Goal: Information Seeking & Learning: Learn about a topic

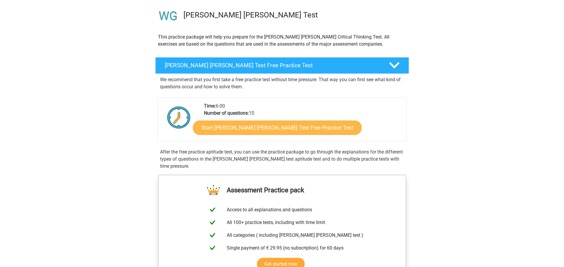
scroll to position [59, 0]
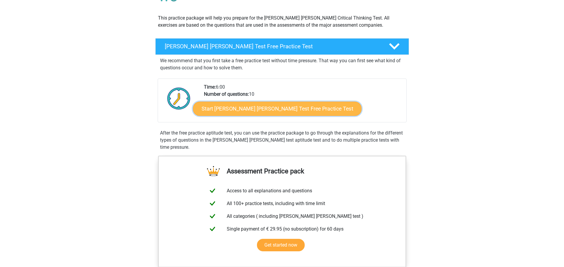
click at [272, 108] on link "Start Watson Glaser Test Free Practice Test" at bounding box center [277, 109] width 169 height 14
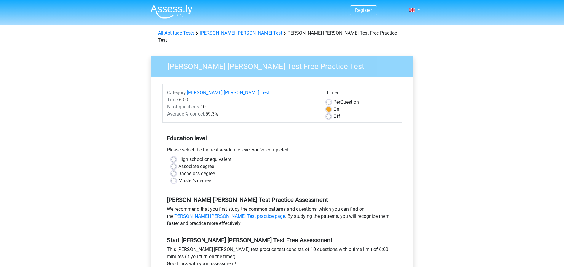
click at [178, 170] on label "Bachelor's degree" at bounding box center [196, 173] width 36 height 7
click at [174, 170] on input "Bachelor's degree" at bounding box center [173, 173] width 5 height 6
radio input "true"
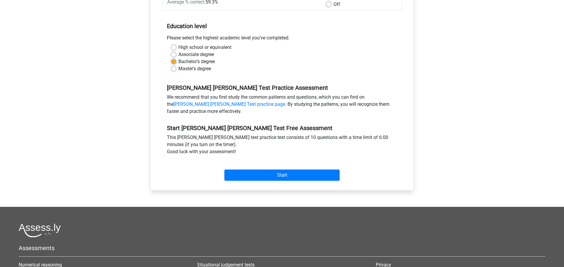
scroll to position [119, 0]
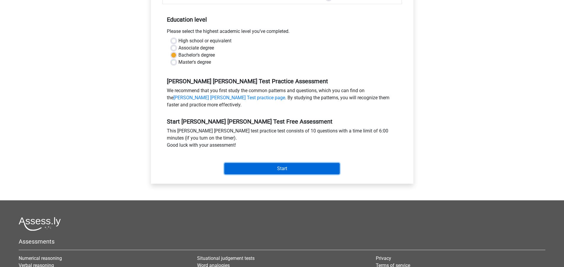
click at [274, 167] on input "Start" at bounding box center [281, 168] width 115 height 11
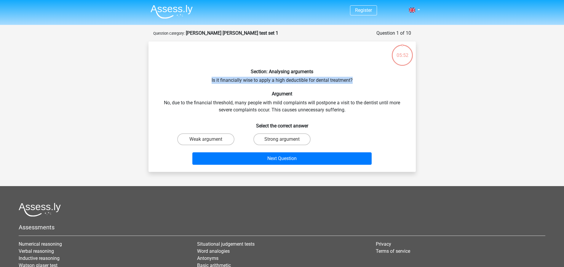
drag, startPoint x: 211, startPoint y: 80, endPoint x: 358, endPoint y: 76, distance: 147.6
click at [358, 76] on div "Section: Analysing arguments Is it financially wise to apply a high deductible …" at bounding box center [282, 106] width 263 height 121
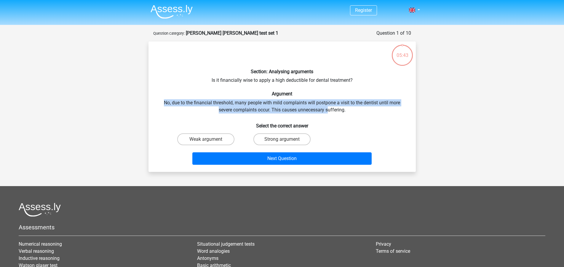
drag, startPoint x: 158, startPoint y: 101, endPoint x: 329, endPoint y: 107, distance: 171.7
click at [329, 107] on div "Section: Analysing arguments Is it financially wise to apply a high deductible …" at bounding box center [282, 106] width 263 height 121
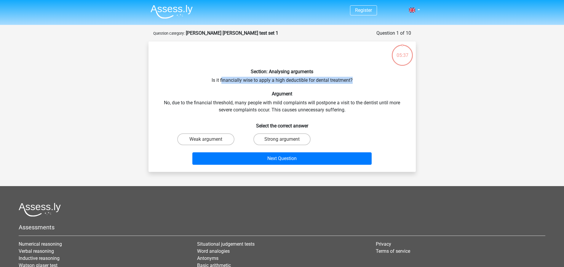
drag, startPoint x: 228, startPoint y: 79, endPoint x: 364, endPoint y: 76, distance: 136.0
click at [364, 76] on div "Section: Analysing arguments Is it financially wise to apply a high deductible …" at bounding box center [282, 106] width 263 height 121
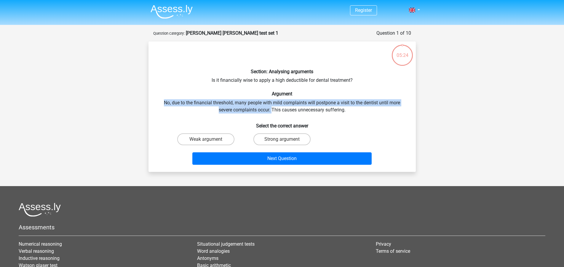
drag, startPoint x: 163, startPoint y: 102, endPoint x: 271, endPoint y: 108, distance: 108.3
click at [271, 108] on div "Section: Analysing arguments Is it financially wise to apply a high deductible …" at bounding box center [282, 106] width 263 height 121
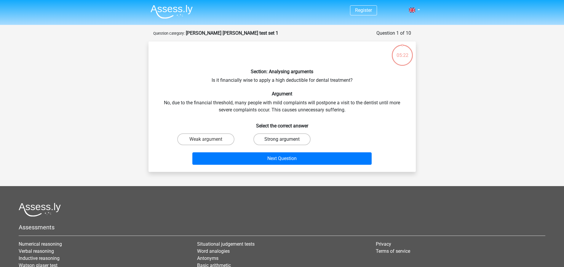
click at [265, 141] on label "Strong argument" at bounding box center [281, 139] width 57 height 12
click at [282, 141] on input "Strong argument" at bounding box center [284, 141] width 4 height 4
radio input "true"
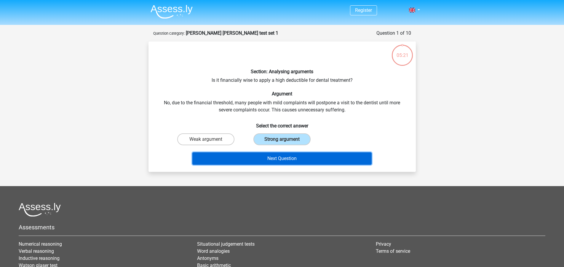
click at [255, 159] on button "Next Question" at bounding box center [281, 158] width 179 height 12
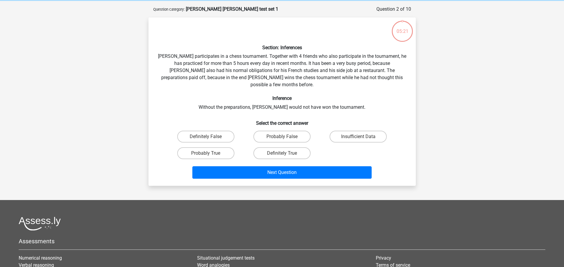
scroll to position [30, 0]
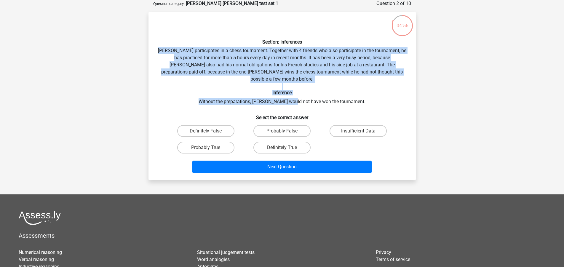
drag, startPoint x: 164, startPoint y: 49, endPoint x: 301, endPoint y: 93, distance: 143.9
click at [301, 93] on div "Section: Inferences Pablo participates in a chess tournament. Together with 4 f…" at bounding box center [282, 96] width 263 height 159
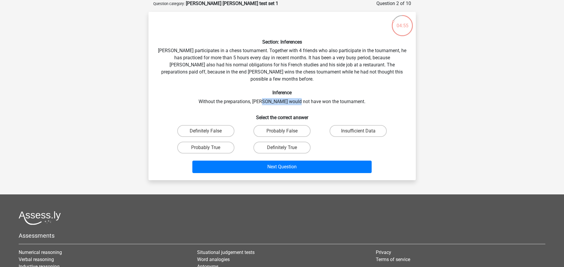
drag, startPoint x: 274, startPoint y: 97, endPoint x: 306, endPoint y: 94, distance: 32.1
click at [306, 94] on div "Section: Inferences Pablo participates in a chess tournament. Together with 4 f…" at bounding box center [282, 96] width 263 height 159
drag, startPoint x: 306, startPoint y: 94, endPoint x: 200, endPoint y: 66, distance: 109.4
click at [306, 94] on div "Section: Inferences Pablo participates in a chess tournament. Together with 4 f…" at bounding box center [282, 96] width 263 height 159
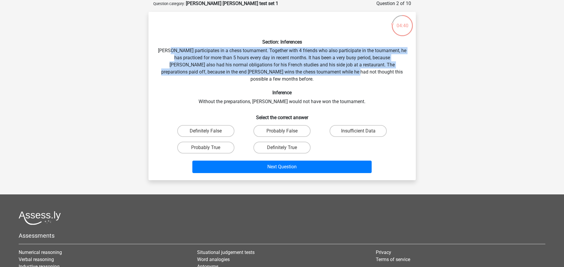
drag, startPoint x: 176, startPoint y: 52, endPoint x: 330, endPoint y: 73, distance: 154.6
click at [330, 73] on div "Section: Inferences Pablo participates in a chess tournament. Together with 4 f…" at bounding box center [282, 96] width 263 height 159
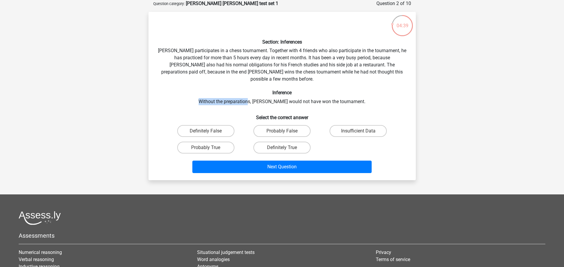
drag, startPoint x: 207, startPoint y: 91, endPoint x: 260, endPoint y: 92, distance: 53.0
click at [260, 92] on div "Section: Inferences Pablo participates in a chess tournament. Together with 4 f…" at bounding box center [282, 96] width 263 height 159
click at [224, 142] on label "Probably True" at bounding box center [205, 148] width 57 height 12
click at [209, 148] on input "Probably True" at bounding box center [208, 150] width 4 height 4
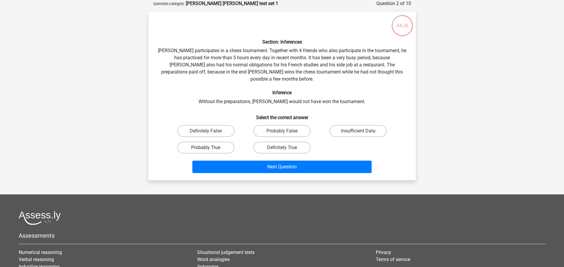
radio input "true"
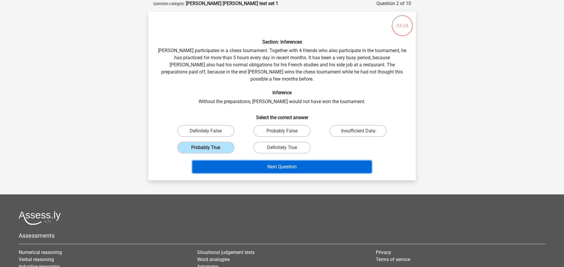
click at [243, 161] on button "Next Question" at bounding box center [281, 167] width 179 height 12
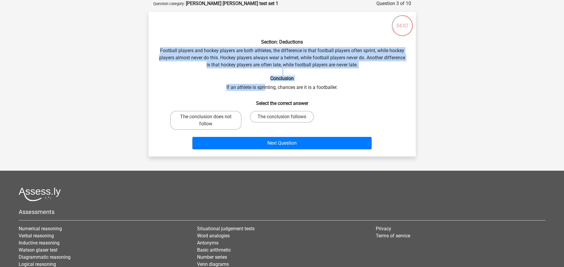
drag, startPoint x: 159, startPoint y: 49, endPoint x: 265, endPoint y: 87, distance: 111.5
click at [265, 87] on div "Section: Deductions Football players and hockey players are both athletes, the …" at bounding box center [282, 84] width 263 height 135
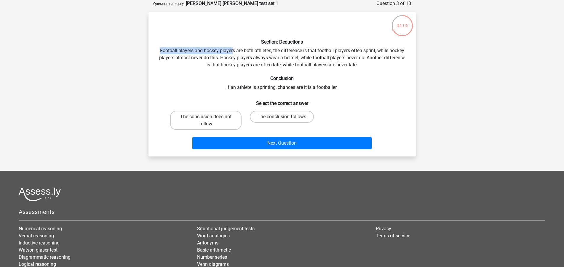
drag, startPoint x: 157, startPoint y: 49, endPoint x: 231, endPoint y: 51, distance: 74.1
click at [231, 51] on div "Section: Deductions Football players and hockey players are both athletes, the …" at bounding box center [282, 84] width 263 height 135
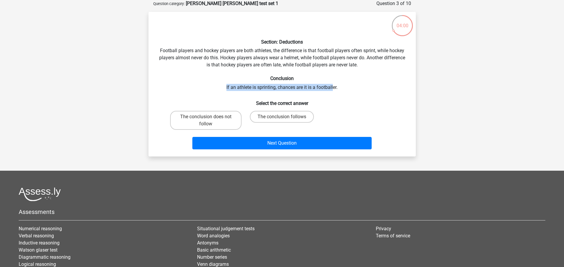
drag, startPoint x: 224, startPoint y: 86, endPoint x: 333, endPoint y: 90, distance: 109.1
click at [333, 90] on div "Section: Deductions Football players and hockey players are both athletes, the …" at bounding box center [282, 84] width 263 height 135
click at [332, 90] on div "Section: Deductions Football players and hockey players are both athletes, the …" at bounding box center [282, 84] width 263 height 135
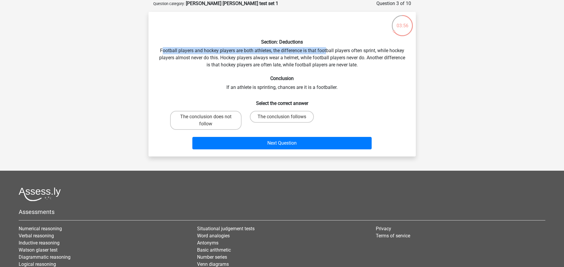
drag, startPoint x: 163, startPoint y: 50, endPoint x: 327, endPoint y: 50, distance: 163.3
click at [327, 50] on div "Section: Deductions Football players and hockey players are both athletes, the …" at bounding box center [282, 84] width 263 height 135
click at [325, 54] on div "Section: Deductions Football players and hockey players are both athletes, the …" at bounding box center [282, 84] width 263 height 135
click at [300, 115] on label "The conclusion follows" at bounding box center [282, 117] width 64 height 12
click at [286, 117] on input "The conclusion follows" at bounding box center [284, 119] width 4 height 4
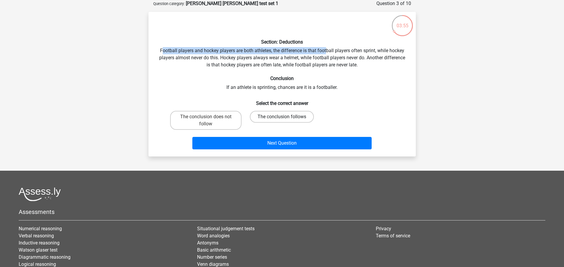
radio input "true"
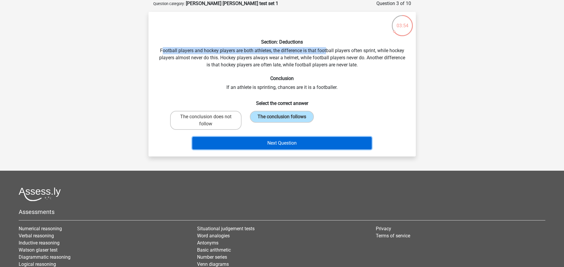
click at [286, 144] on button "Next Question" at bounding box center [281, 143] width 179 height 12
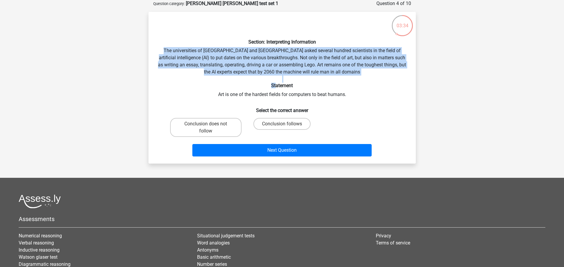
drag, startPoint x: 164, startPoint y: 47, endPoint x: 276, endPoint y: 84, distance: 117.9
click at [276, 84] on div "Section: Interpreting Information The universities of Oxford and Yale asked sev…" at bounding box center [282, 88] width 263 height 142
click at [276, 84] on h6 "Statement" at bounding box center [282, 86] width 248 height 6
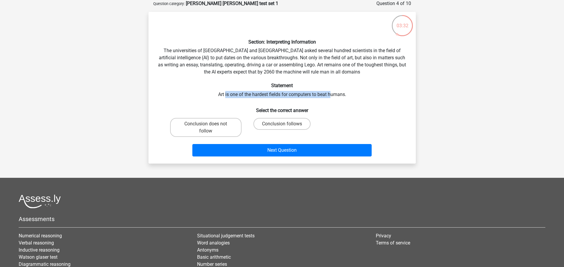
drag, startPoint x: 225, startPoint y: 91, endPoint x: 332, endPoint y: 94, distance: 107.0
click at [332, 94] on div "Section: Interpreting Information The universities of Oxford and Yale asked sev…" at bounding box center [282, 88] width 263 height 142
click at [331, 94] on div "Section: Interpreting Information The universities of Oxford and Yale asked sev…" at bounding box center [282, 88] width 263 height 142
click at [276, 126] on label "Conclusion follows" at bounding box center [281, 124] width 57 height 12
click at [282, 126] on input "Conclusion follows" at bounding box center [284, 126] width 4 height 4
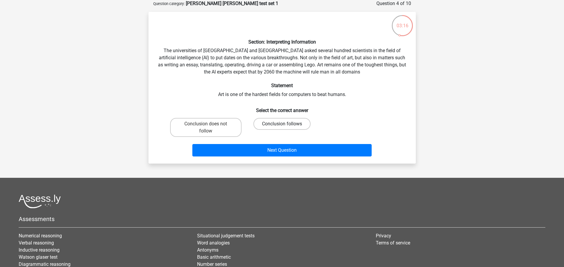
radio input "true"
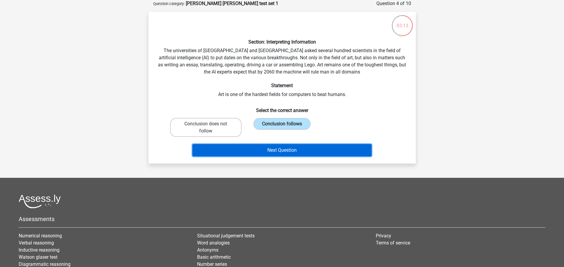
click at [279, 152] on button "Next Question" at bounding box center [281, 150] width 179 height 12
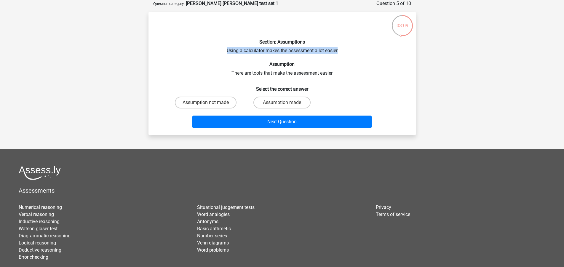
drag, startPoint x: 227, startPoint y: 49, endPoint x: 341, endPoint y: 50, distance: 113.8
click at [341, 50] on div "Section: Assumptions Using a calculator makes the assessment a lot easier Assum…" at bounding box center [282, 74] width 263 height 114
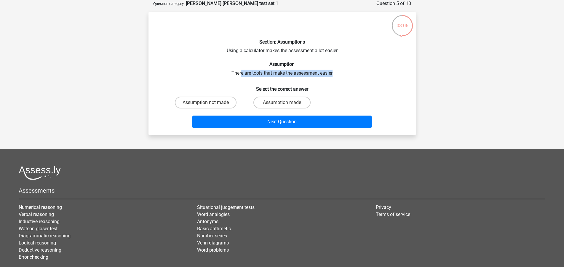
drag, startPoint x: 241, startPoint y: 71, endPoint x: 336, endPoint y: 72, distance: 95.4
click at [336, 72] on div "Section: Assumptions Using a calculator makes the assessment a lot easier Assum…" at bounding box center [282, 74] width 263 height 114
click at [298, 103] on label "Assumption made" at bounding box center [281, 103] width 57 height 12
click at [286, 103] on input "Assumption made" at bounding box center [284, 105] width 4 height 4
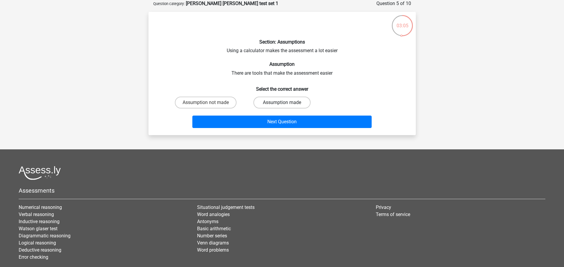
radio input "true"
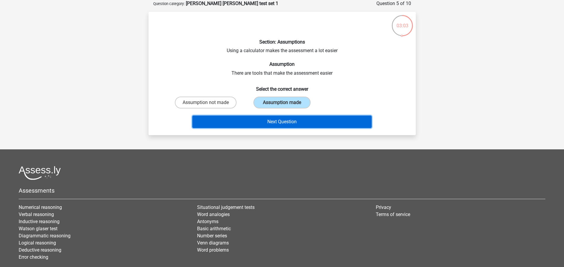
click at [290, 121] on button "Next Question" at bounding box center [281, 122] width 179 height 12
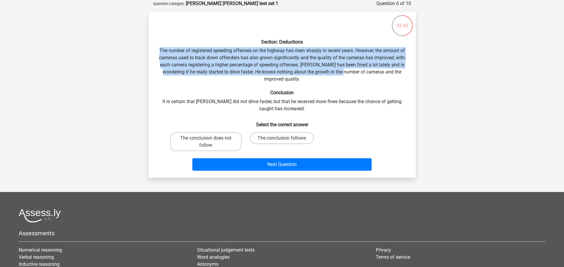
drag, startPoint x: 156, startPoint y: 51, endPoint x: 341, endPoint y: 74, distance: 186.3
click at [341, 74] on div "Section: Deductions The number of registered speeding offenses on the highway h…" at bounding box center [282, 95] width 263 height 156
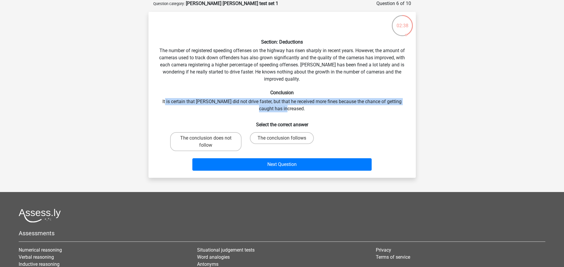
drag, startPoint x: 164, startPoint y: 99, endPoint x: 311, endPoint y: 106, distance: 147.4
click at [311, 106] on div "Section: Deductions The number of registered speeding offenses on the highway h…" at bounding box center [282, 95] width 263 height 156
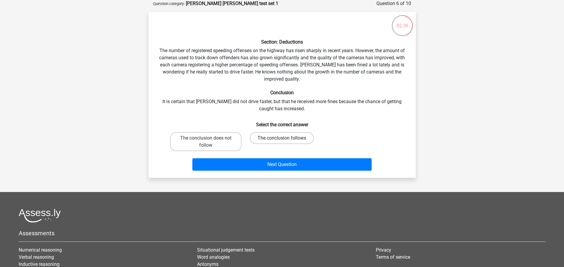
click at [280, 143] on label "The conclusion follows" at bounding box center [282, 138] width 64 height 12
click at [282, 142] on input "The conclusion follows" at bounding box center [284, 140] width 4 height 4
radio input "true"
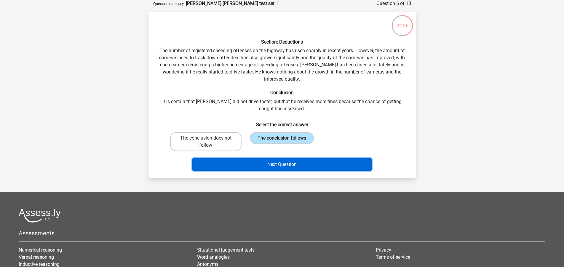
click at [283, 163] on button "Next Question" at bounding box center [281, 164] width 179 height 12
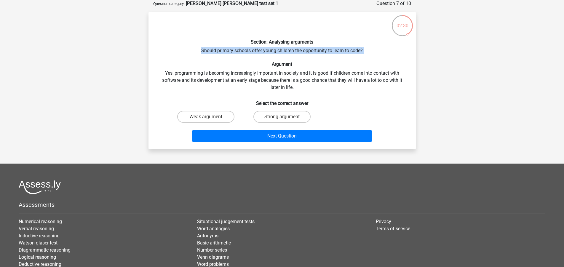
drag, startPoint x: 199, startPoint y: 50, endPoint x: 232, endPoint y: 59, distance: 34.1
click at [232, 59] on div "Section: Analysing arguments Should primary schools offer young children the op…" at bounding box center [282, 81] width 263 height 128
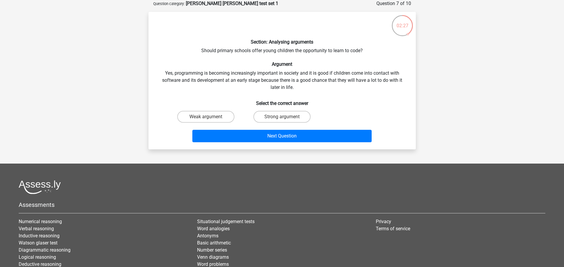
click at [163, 71] on div "Section: Analysing arguments Should primary schools offer young children the op…" at bounding box center [282, 81] width 263 height 128
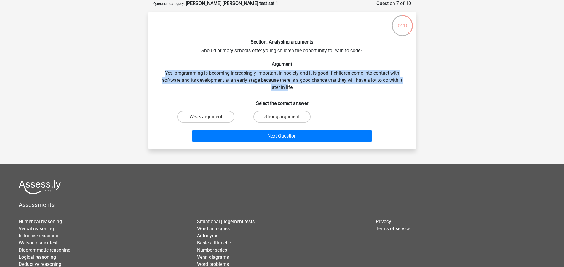
drag, startPoint x: 163, startPoint y: 72, endPoint x: 289, endPoint y: 89, distance: 126.7
click at [289, 89] on div "Section: Analysing arguments Should primary schools offer young children the op…" at bounding box center [282, 81] width 263 height 128
click at [287, 89] on div "Section: Analysing arguments Should primary schools offer young children the op…" at bounding box center [282, 81] width 263 height 128
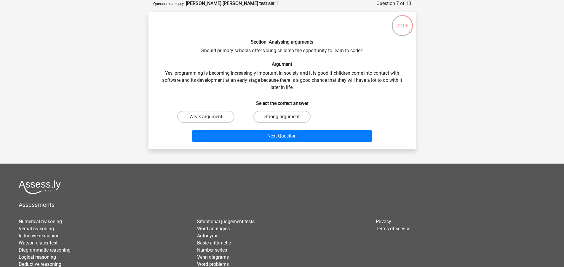
click at [288, 120] on label "Strong argument" at bounding box center [281, 117] width 57 height 12
click at [286, 120] on input "Strong argument" at bounding box center [284, 119] width 4 height 4
radio input "true"
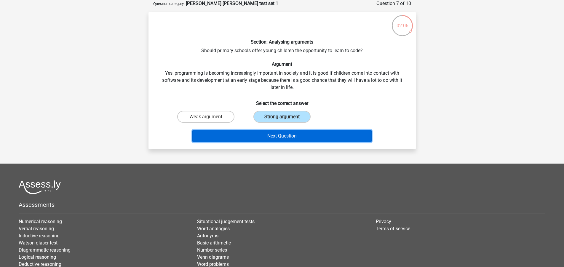
click at [280, 134] on button "Next Question" at bounding box center [281, 136] width 179 height 12
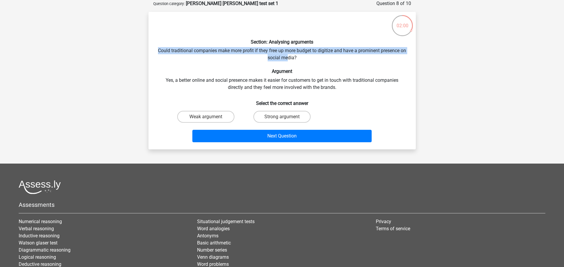
drag, startPoint x: 160, startPoint y: 47, endPoint x: 287, endPoint y: 57, distance: 126.9
click at [292, 57] on div "Section: Analysing arguments Could traditional companies make more profit if th…" at bounding box center [282, 81] width 263 height 128
click at [282, 57] on div "Section: Analysing arguments Could traditional companies make more profit if th…" at bounding box center [282, 81] width 263 height 128
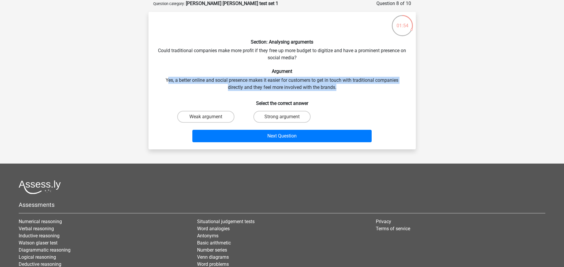
drag, startPoint x: 171, startPoint y: 82, endPoint x: 367, endPoint y: 89, distance: 196.3
click at [367, 89] on div "Section: Analysing arguments Could traditional companies make more profit if th…" at bounding box center [282, 81] width 263 height 128
click at [363, 91] on div "Section: Analysing arguments Could traditional companies make more profit if th…" at bounding box center [282, 81] width 263 height 128
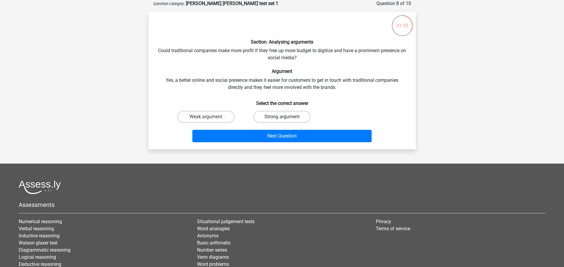
click at [289, 116] on label "Strong argument" at bounding box center [281, 117] width 57 height 12
click at [286, 117] on input "Strong argument" at bounding box center [284, 119] width 4 height 4
radio input "true"
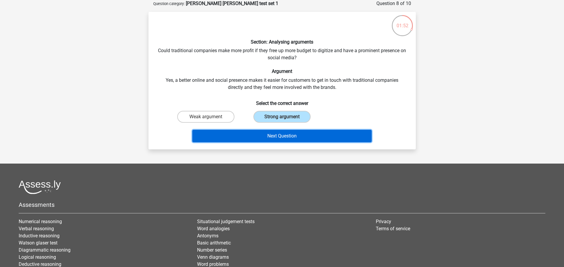
click at [294, 134] on button "Next Question" at bounding box center [281, 136] width 179 height 12
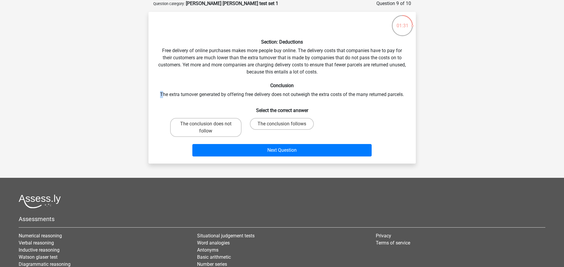
drag, startPoint x: 154, startPoint y: 94, endPoint x: 162, endPoint y: 93, distance: 8.3
click at [162, 93] on div "Section: Deductions Free delivery of online purchases makes more people buy onl…" at bounding box center [282, 88] width 263 height 142
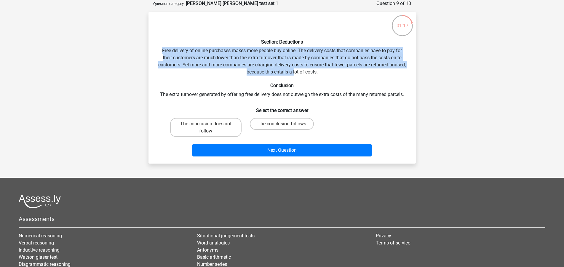
drag, startPoint x: 158, startPoint y: 50, endPoint x: 201, endPoint y: 70, distance: 46.8
click at [289, 74] on div "Section: Deductions Free delivery of online purchases makes more people buy onl…" at bounding box center [282, 88] width 263 height 142
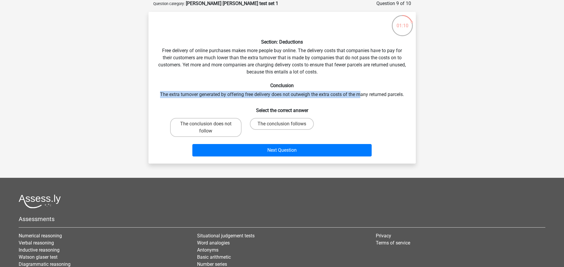
drag, startPoint x: 159, startPoint y: 92, endPoint x: 359, endPoint y: 97, distance: 200.1
click at [359, 97] on div "Section: Deductions Free delivery of online purchases makes more people buy onl…" at bounding box center [282, 88] width 263 height 142
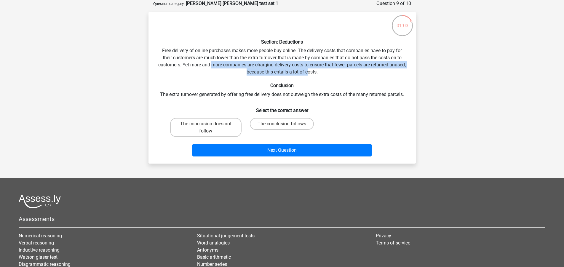
drag, startPoint x: 219, startPoint y: 66, endPoint x: 316, endPoint y: 74, distance: 97.5
click at [316, 74] on div "Section: Deductions Free delivery of online purchases makes more people buy onl…" at bounding box center [282, 88] width 263 height 142
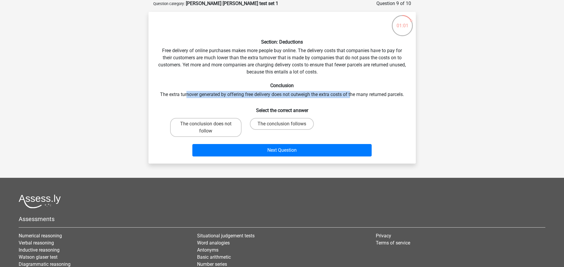
drag, startPoint x: 185, startPoint y: 96, endPoint x: 351, endPoint y: 94, distance: 166.2
click at [351, 94] on div "Section: Deductions Free delivery of online purchases makes more people buy onl…" at bounding box center [282, 88] width 263 height 142
click at [228, 123] on label "The conclusion does not follow" at bounding box center [205, 127] width 71 height 19
click at [209, 124] on input "The conclusion does not follow" at bounding box center [208, 126] width 4 height 4
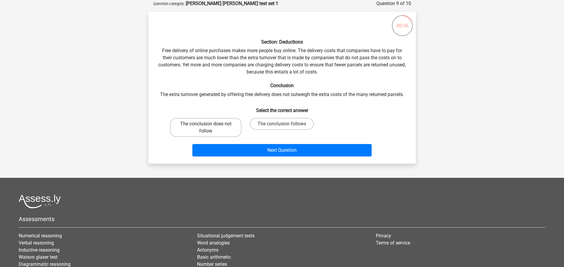
radio input "true"
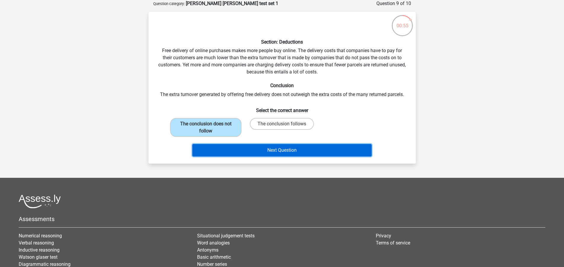
click at [255, 149] on button "Next Question" at bounding box center [281, 150] width 179 height 12
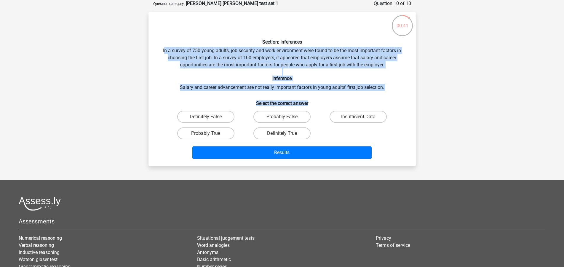
drag, startPoint x: 165, startPoint y: 48, endPoint x: 374, endPoint y: 91, distance: 213.6
click at [374, 91] on div "Section: Inferences In a survey of 750 young adults, job security and work envi…" at bounding box center [282, 89] width 263 height 145
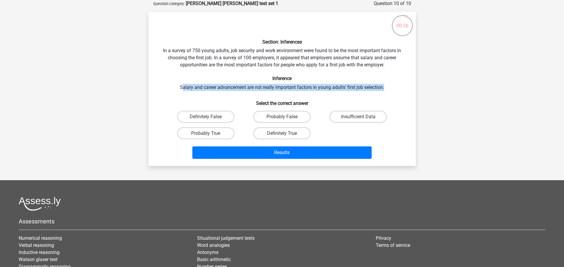
drag, startPoint x: 181, startPoint y: 87, endPoint x: 398, endPoint y: 87, distance: 216.6
click at [398, 87] on div "Section: Inferences In a survey of 750 young adults, job security and work envi…" at bounding box center [282, 89] width 263 height 145
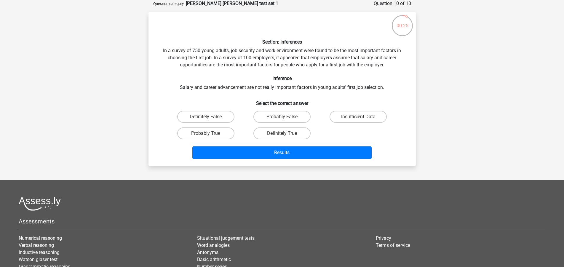
click at [283, 136] on input "Definitely True" at bounding box center [284, 135] width 4 height 4
radio input "true"
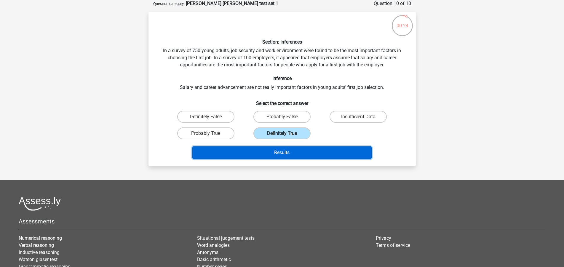
click at [285, 150] on button "Results" at bounding box center [281, 152] width 179 height 12
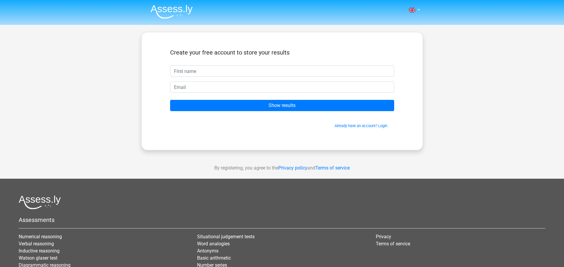
click at [233, 65] on div "Create your free account to store your results" at bounding box center [282, 57] width 224 height 17
click at [230, 70] on input "text" at bounding box center [282, 70] width 224 height 11
type input "z"
type input "Tyler"
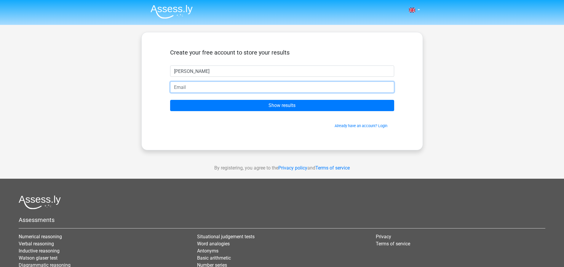
click at [215, 88] on input "email" at bounding box center [282, 86] width 224 height 11
type input "tylerlungu447@gmail.com"
click at [170, 100] on input "Show results" at bounding box center [282, 105] width 224 height 11
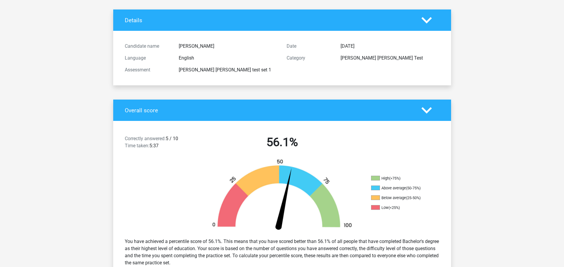
scroll to position [59, 0]
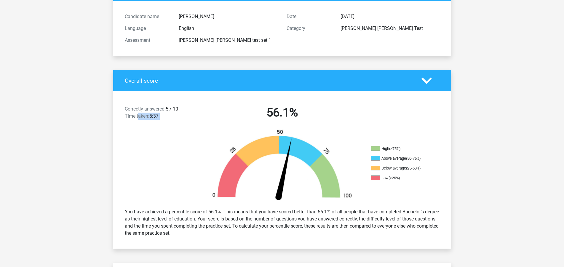
drag, startPoint x: 146, startPoint y: 116, endPoint x: 222, endPoint y: 113, distance: 76.5
click at [222, 113] on div "Correctly answered: 5 / 10 Time taken: 5:37 56.1%" at bounding box center [282, 113] width 338 height 31
click at [213, 111] on h2 "56.1%" at bounding box center [282, 112] width 153 height 14
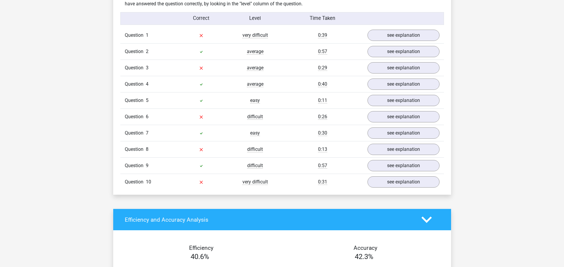
scroll to position [474, 0]
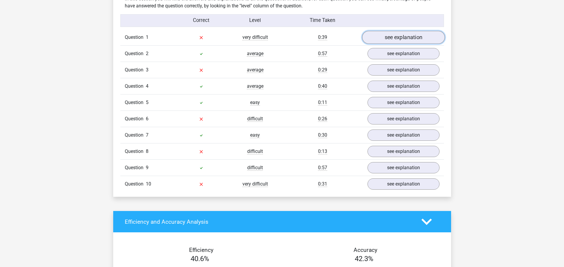
click at [392, 32] on link "see explanation" at bounding box center [403, 37] width 83 height 13
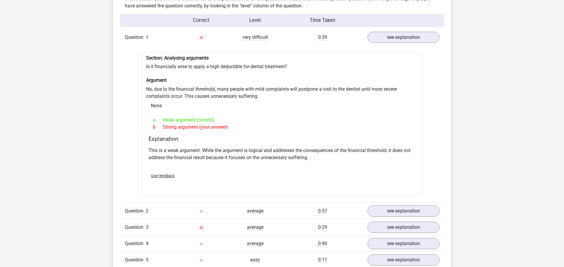
click at [160, 124] on span "b" at bounding box center [158, 127] width 10 height 7
drag, startPoint x: 161, startPoint y: 117, endPoint x: 233, endPoint y: 126, distance: 72.3
click at [233, 126] on div "a Weak argument (correct) b Strong argument (your answer)" at bounding box center [281, 123] width 267 height 19
click at [233, 126] on div "b Strong argument (your answer)" at bounding box center [281, 127] width 267 height 7
drag, startPoint x: 139, startPoint y: 66, endPoint x: 215, endPoint y: 70, distance: 76.3
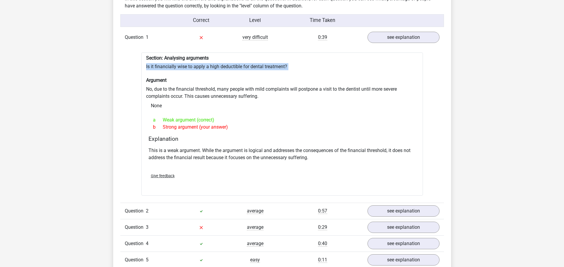
click at [215, 70] on div "Question 1 very difficult 0:39 see explanation Section: Analysing arguments Is …" at bounding box center [282, 189] width 315 height 320
click at [174, 83] on div "Section: Analysing arguments Is it financially wise to apply a high deductible …" at bounding box center [282, 123] width 282 height 143
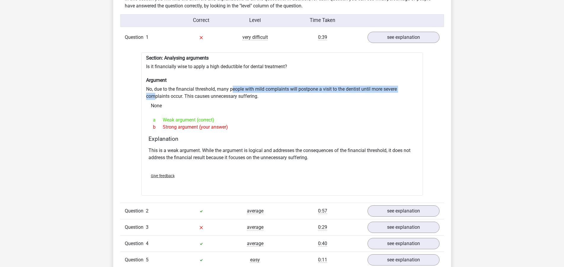
drag, startPoint x: 156, startPoint y: 90, endPoint x: 234, endPoint y: 86, distance: 77.8
click at [234, 86] on div "Section: Analysing arguments Is it financially wise to apply a high deductible …" at bounding box center [282, 123] width 282 height 143
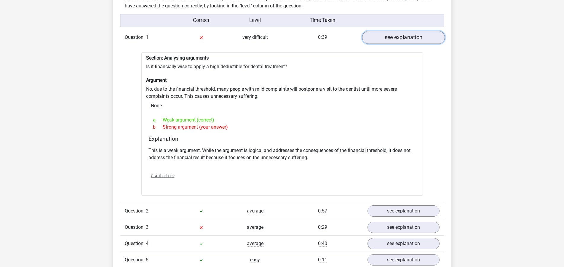
click at [387, 38] on link "see explanation" at bounding box center [403, 37] width 83 height 13
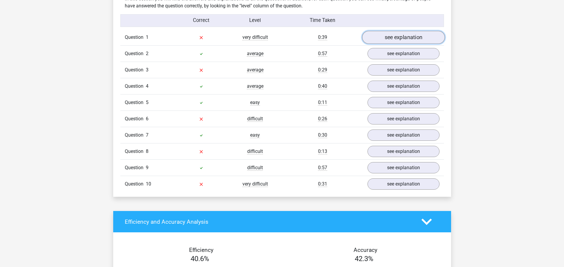
click at [387, 39] on link "see explanation" at bounding box center [403, 37] width 83 height 13
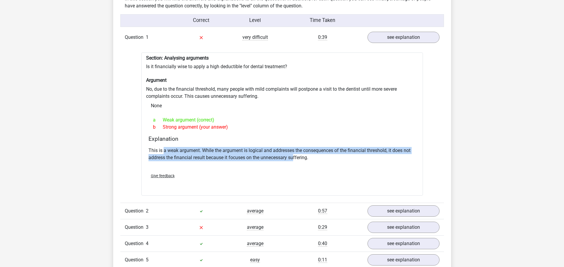
drag, startPoint x: 175, startPoint y: 147, endPoint x: 293, endPoint y: 158, distance: 119.0
click at [293, 158] on div "This is a weak argument. While the argument is logical and addresses the conseq…" at bounding box center [281, 157] width 267 height 24
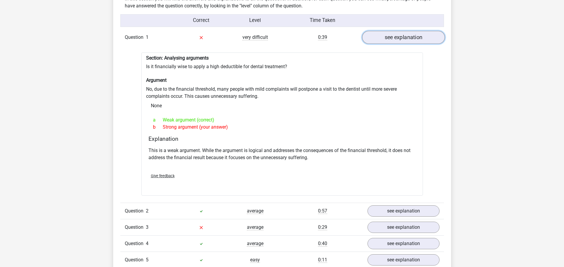
click at [410, 34] on link "see explanation" at bounding box center [403, 37] width 83 height 13
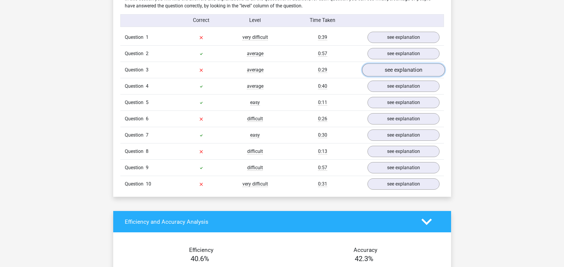
click at [394, 65] on link "see explanation" at bounding box center [403, 69] width 83 height 13
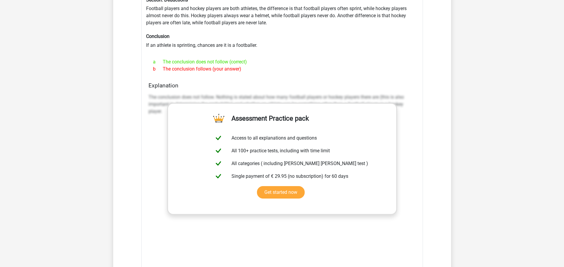
scroll to position [504, 0]
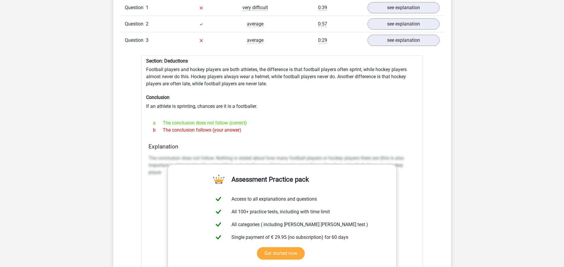
drag, startPoint x: 147, startPoint y: 104, endPoint x: 238, endPoint y: 111, distance: 91.3
click at [238, 111] on div "Section: Deductions Football players and hockey players are both athletes, the …" at bounding box center [282, 206] width 282 height 302
click at [396, 38] on link "see explanation" at bounding box center [403, 40] width 83 height 13
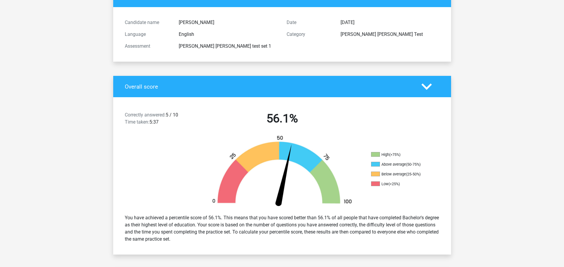
scroll to position [0, 0]
